Goal: Task Accomplishment & Management: Use online tool/utility

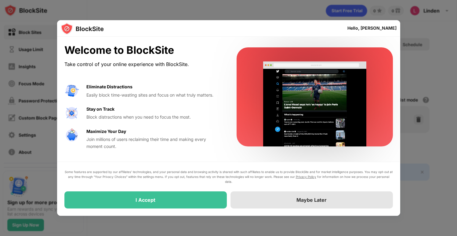
click at [293, 200] on div "Maybe Later" at bounding box center [312, 199] width 162 height 17
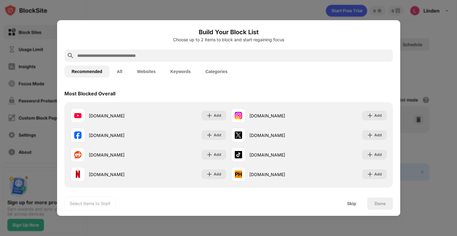
click at [174, 57] on input "text" at bounding box center [234, 55] width 314 height 7
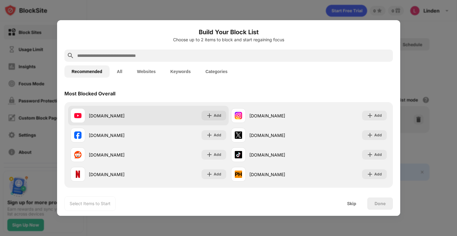
click at [187, 111] on div "[DOMAIN_NAME] Add" at bounding box center [148, 116] width 161 height 20
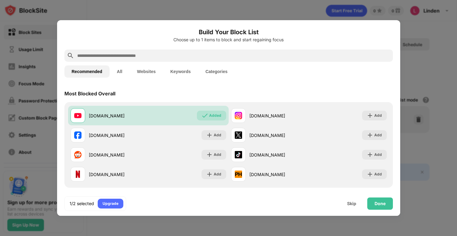
click at [187, 55] on input "text" at bounding box center [234, 55] width 314 height 7
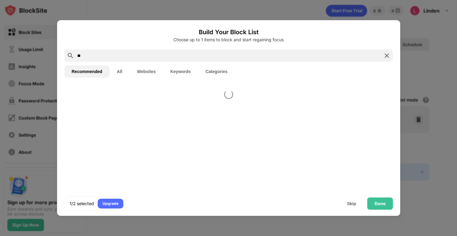
type input "*"
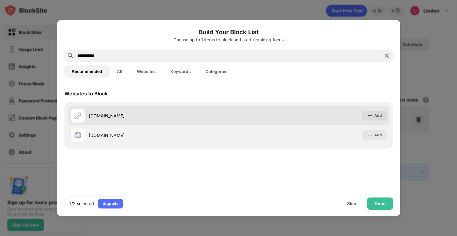
type input "**********"
click at [166, 115] on div "[DOMAIN_NAME]" at bounding box center [159, 115] width 140 height 6
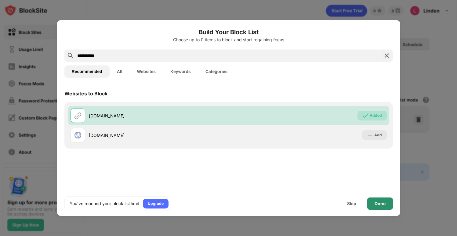
click at [378, 201] on div "Done" at bounding box center [380, 203] width 11 height 5
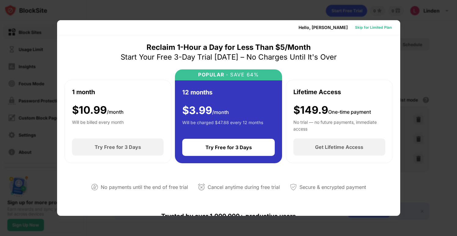
click at [369, 31] on div "Skip for Limited Plan" at bounding box center [373, 28] width 46 height 10
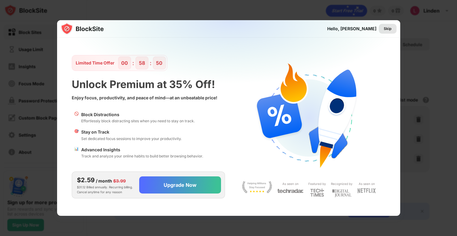
click at [390, 30] on div "Skip" at bounding box center [388, 29] width 8 height 6
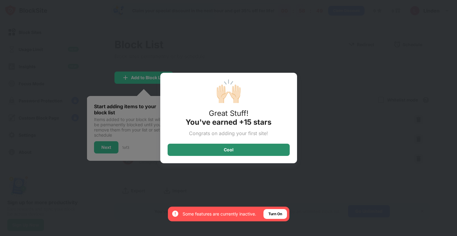
click at [259, 150] on div "Cool" at bounding box center [229, 150] width 122 height 12
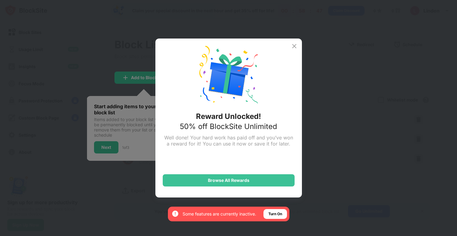
click at [291, 44] on img at bounding box center [294, 45] width 7 height 7
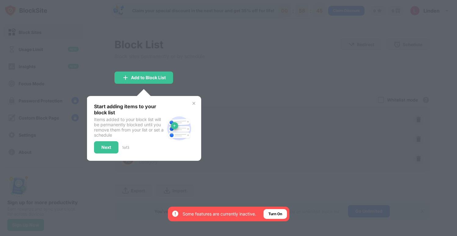
click at [193, 103] on img at bounding box center [193, 103] width 5 height 5
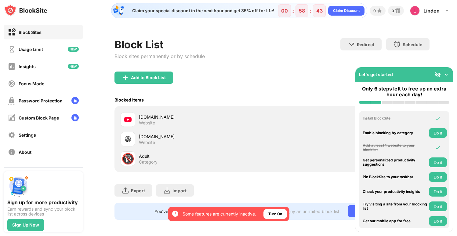
scroll to position [1, 0]
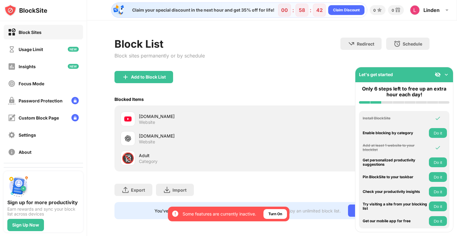
click at [448, 75] on img at bounding box center [446, 74] width 6 height 6
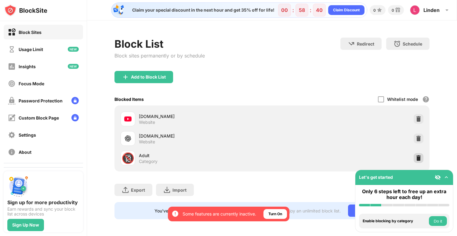
click at [418, 157] on img at bounding box center [419, 158] width 6 height 6
